Goal: Navigation & Orientation: Find specific page/section

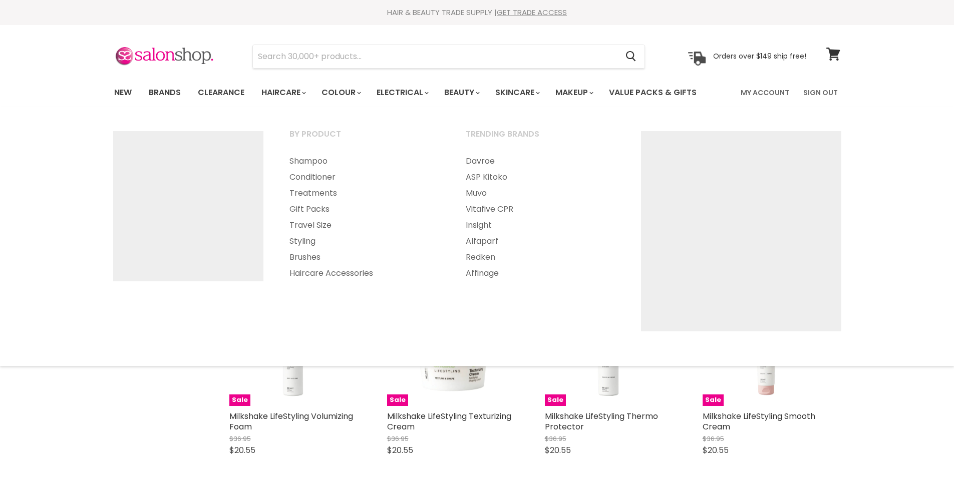
select select "created-descending"
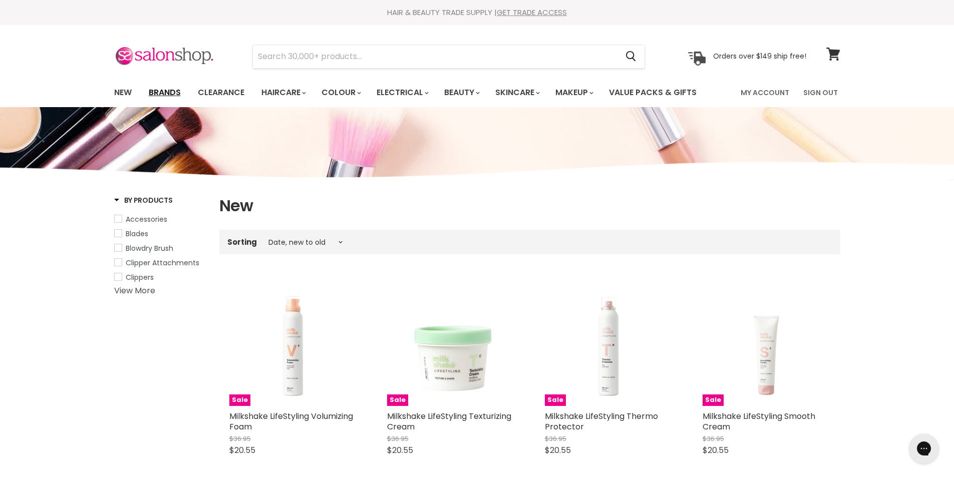
click at [166, 96] on link "Brands" at bounding box center [164, 92] width 47 height 21
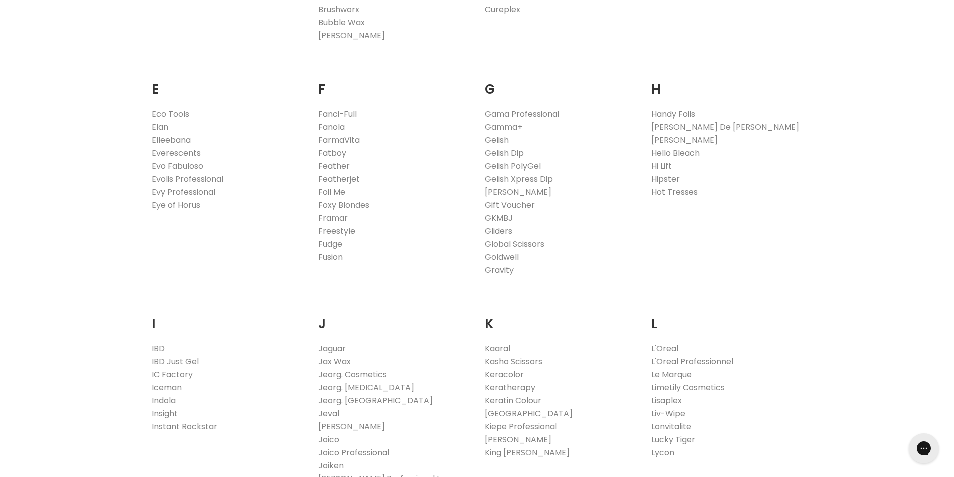
scroll to position [701, 0]
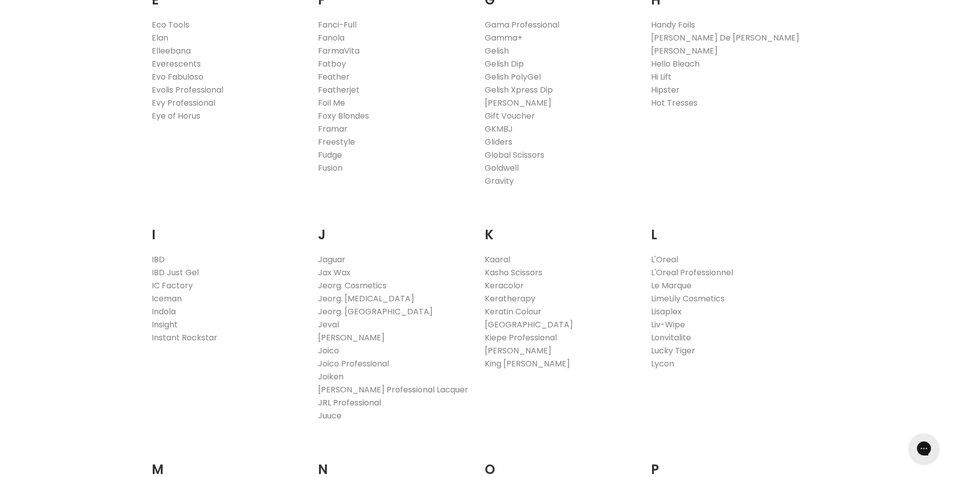
click at [322, 405] on link "JRL Professional" at bounding box center [349, 403] width 63 height 12
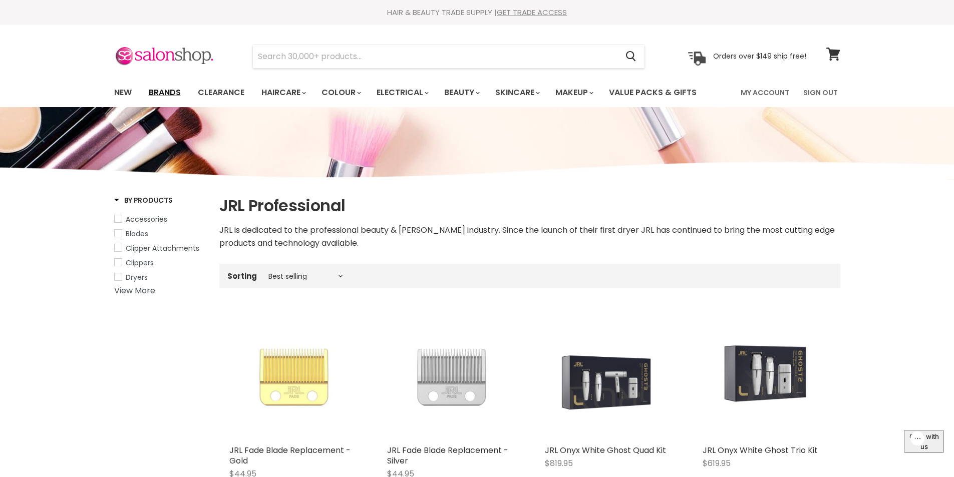
click at [171, 91] on link "Brands" at bounding box center [164, 92] width 47 height 21
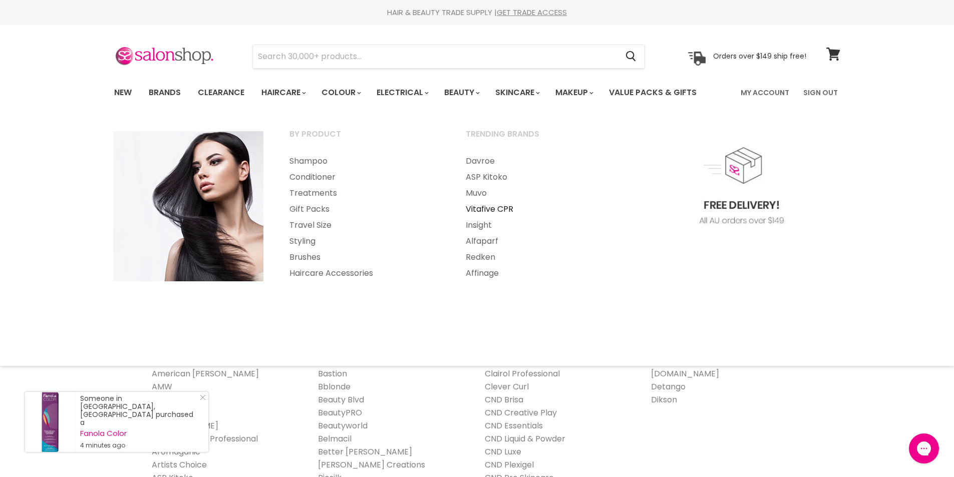
click at [479, 210] on link "Vitafive CPR" at bounding box center [540, 209] width 174 height 16
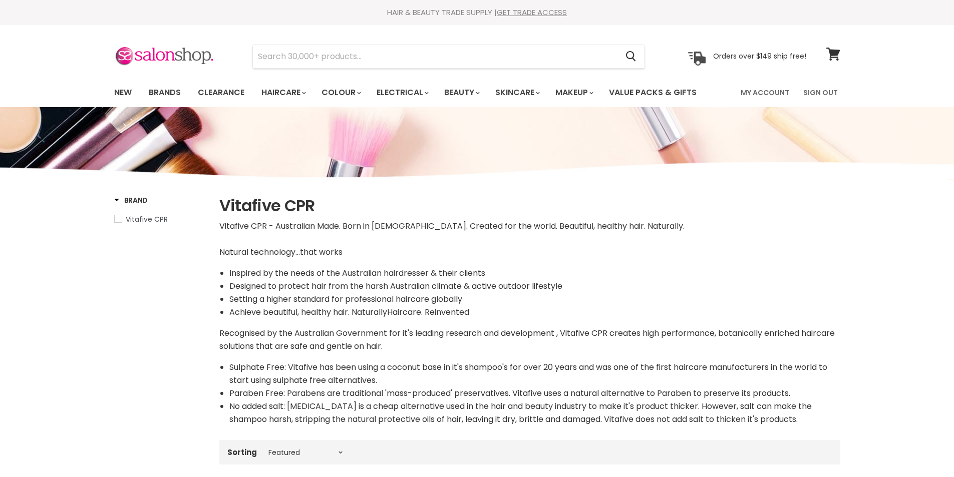
select select "manual"
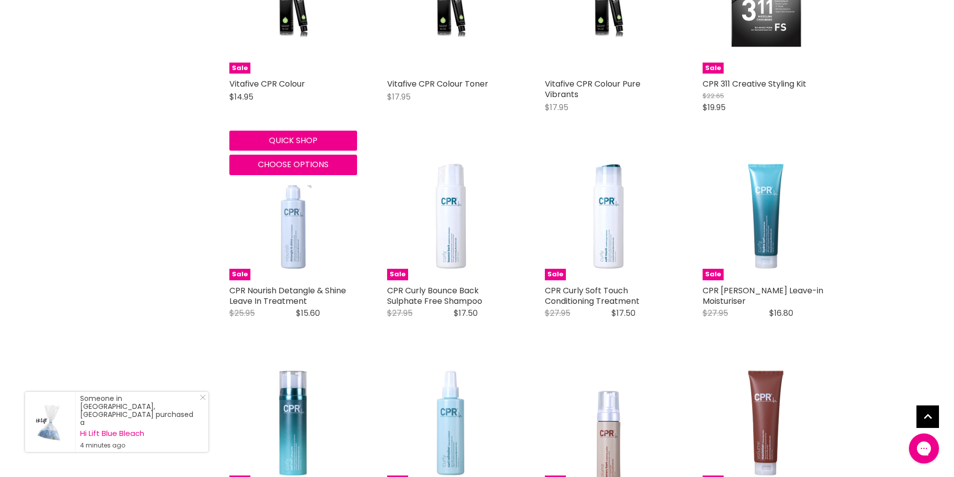
scroll to position [2404, 0]
